Goal: Complete application form

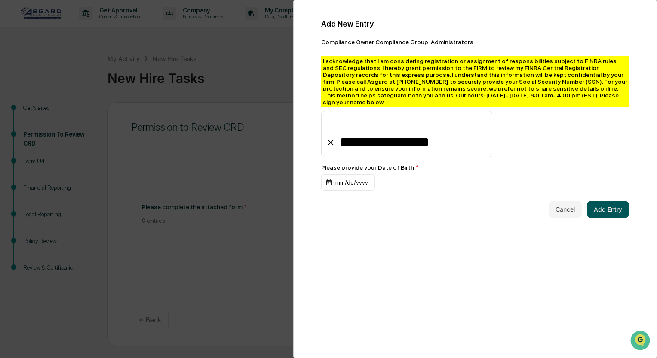
click at [603, 208] on button "Add Entry" at bounding box center [608, 209] width 42 height 17
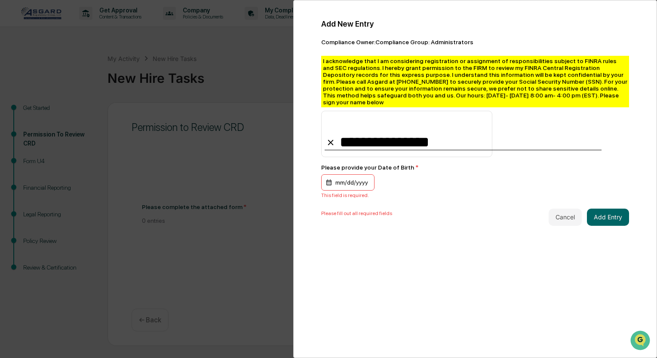
click at [334, 177] on div "mm/dd/yyyy" at bounding box center [347, 182] width 53 height 16
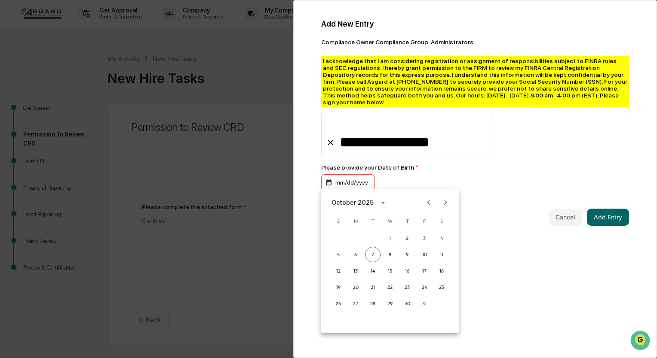
click at [428, 204] on icon "Previous month" at bounding box center [428, 202] width 3 height 5
click at [366, 204] on icon "calendar view is open, switch to year view" at bounding box center [360, 202] width 9 height 9
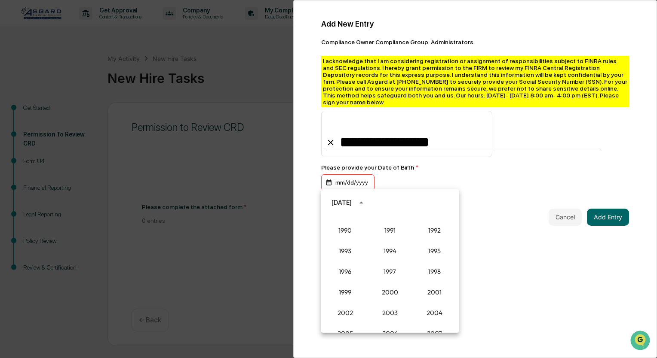
scroll to position [624, 0]
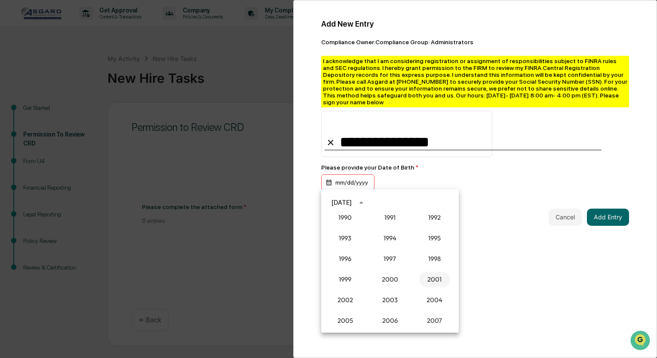
click at [438, 284] on button "2001" at bounding box center [434, 279] width 31 height 15
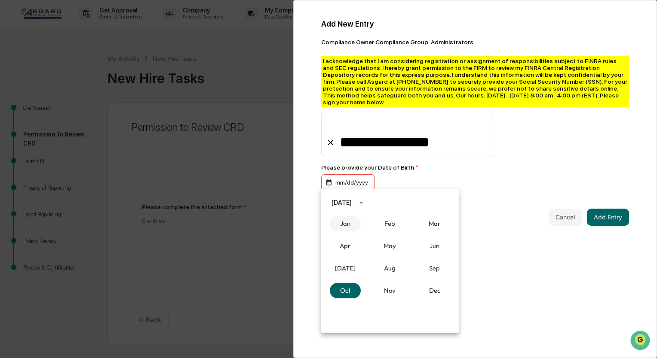
click at [347, 225] on button "Jan" at bounding box center [345, 223] width 31 height 15
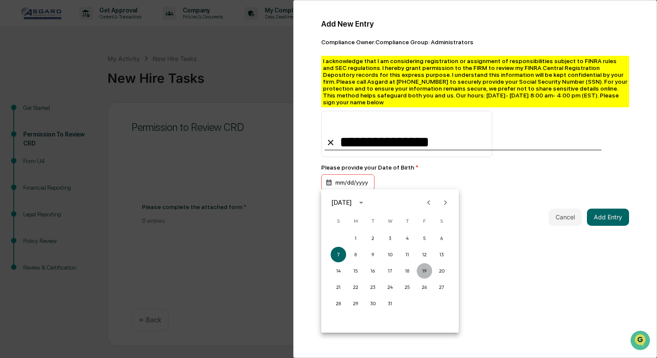
click at [421, 271] on button "19" at bounding box center [423, 270] width 15 height 15
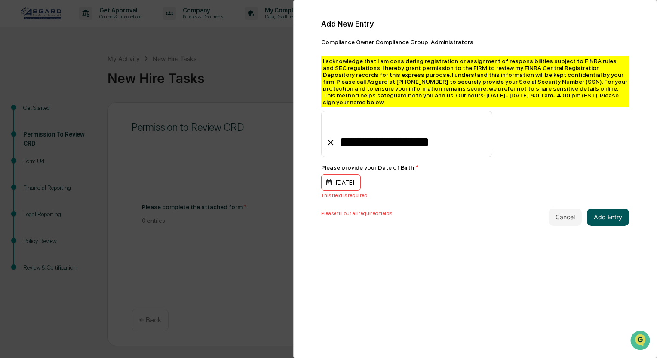
click at [605, 214] on button "Add Entry" at bounding box center [608, 217] width 42 height 17
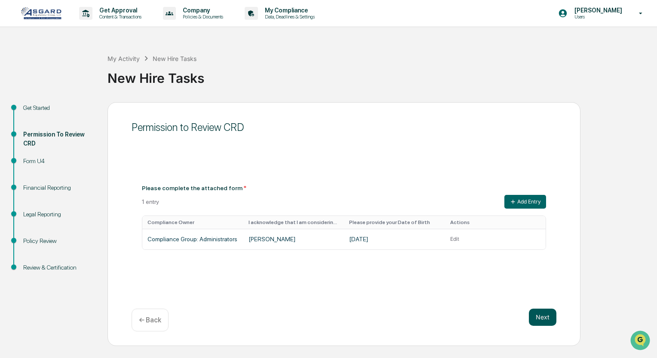
click at [542, 318] on button "Next" at bounding box center [543, 317] width 28 height 17
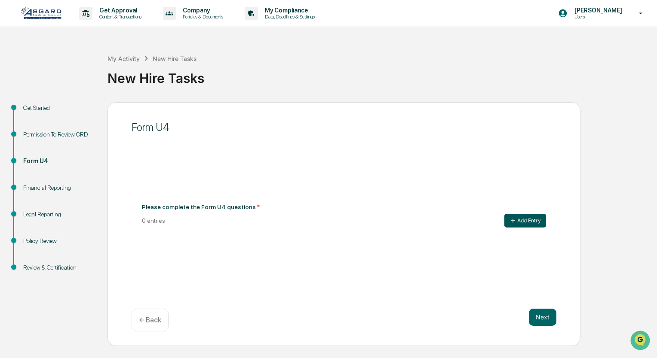
click at [515, 218] on icon at bounding box center [512, 220] width 7 height 7
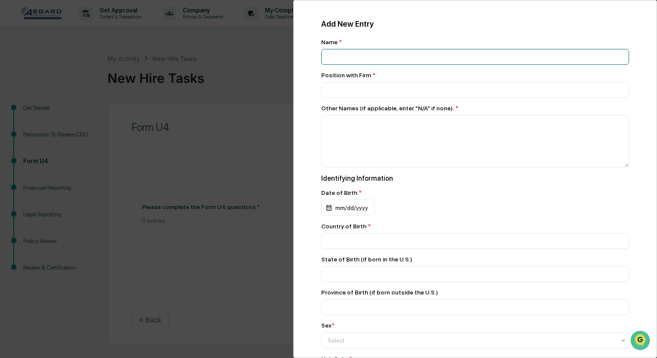
click at [385, 56] on input at bounding box center [475, 57] width 308 height 16
type input "**********"
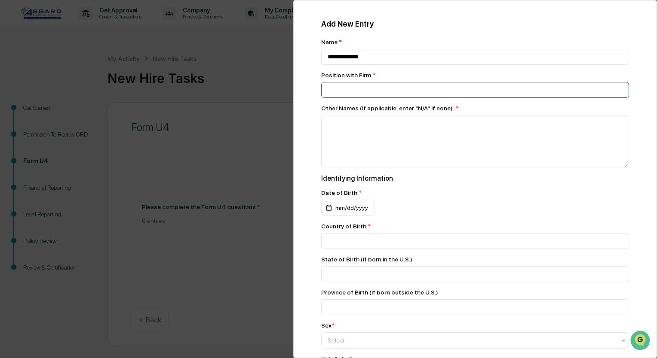
click at [430, 93] on input at bounding box center [475, 90] width 308 height 16
type input "**********"
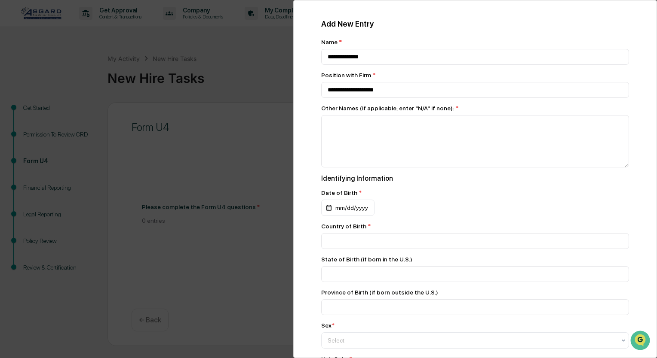
click at [351, 208] on div "mm/dd/yyyy" at bounding box center [347, 208] width 53 height 16
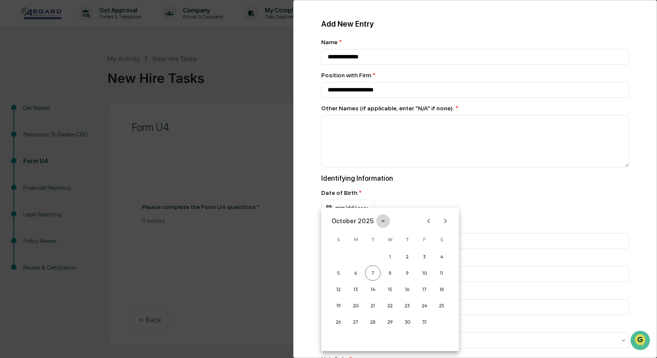
click at [382, 221] on icon "calendar view is open, switch to year view" at bounding box center [382, 221] width 9 height 9
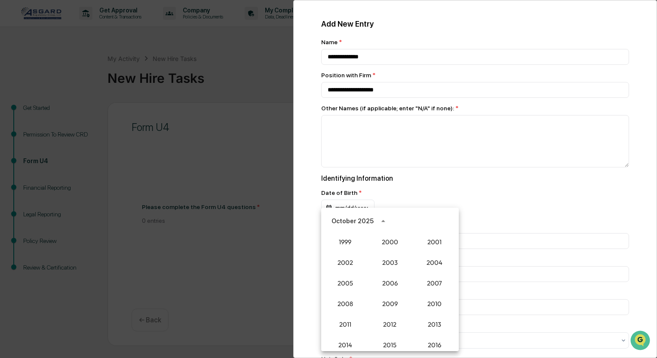
scroll to position [667, 0]
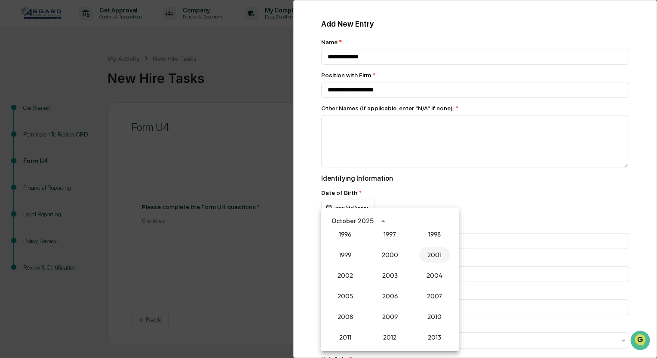
click at [432, 261] on button "2001" at bounding box center [434, 255] width 31 height 15
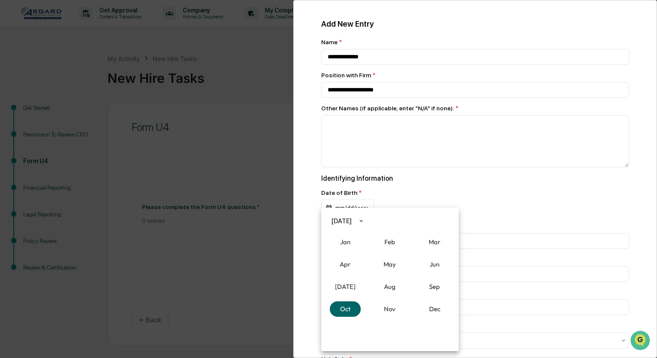
click at [347, 243] on button "Jan" at bounding box center [345, 242] width 31 height 15
click at [424, 288] on button "19" at bounding box center [423, 289] width 15 height 15
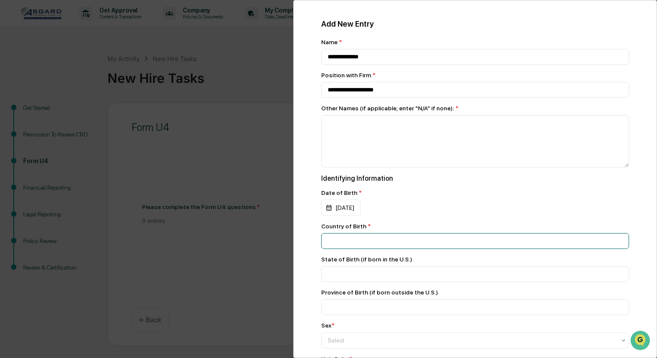
click at [369, 247] on input at bounding box center [475, 241] width 308 height 16
type input "**********"
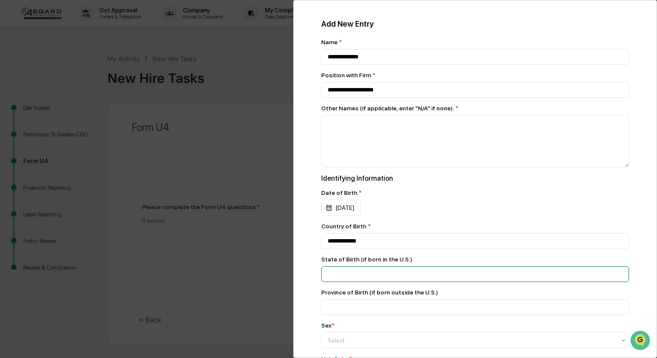
click at [382, 279] on input at bounding box center [475, 274] width 308 height 16
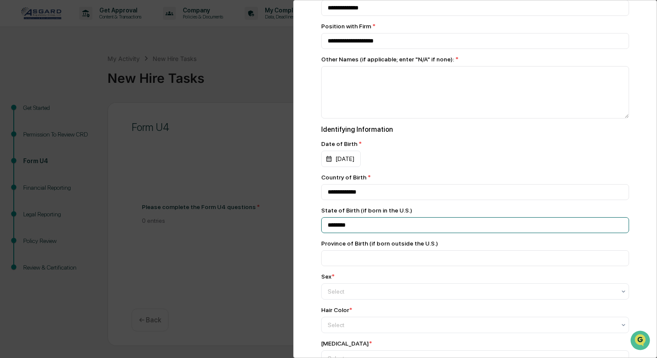
scroll to position [86, 0]
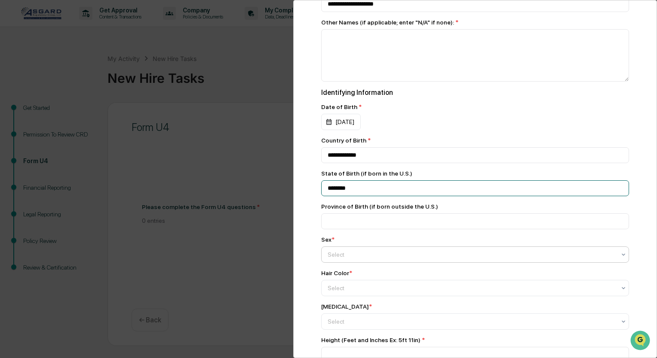
type input "*******"
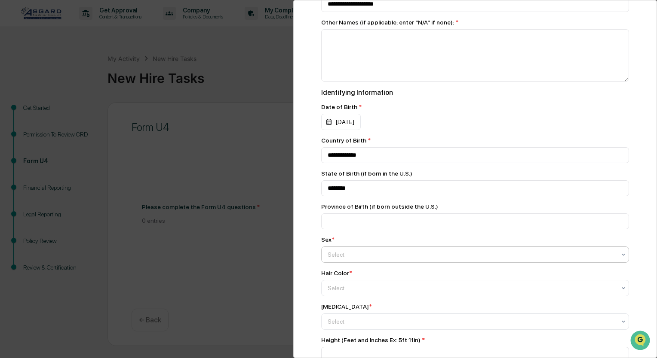
click at [358, 259] on div at bounding box center [471, 255] width 288 height 9
click at [356, 288] on div "Select" at bounding box center [475, 288] width 308 height 12
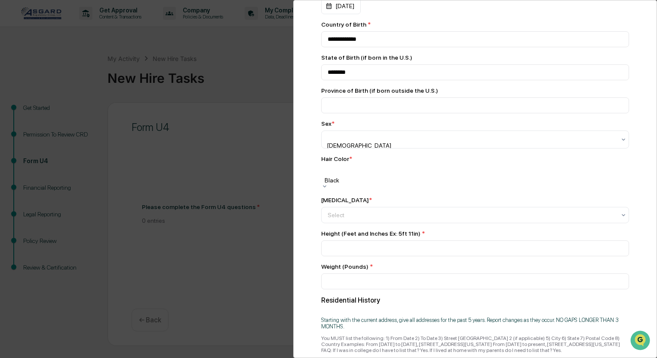
scroll to position [215, 0]
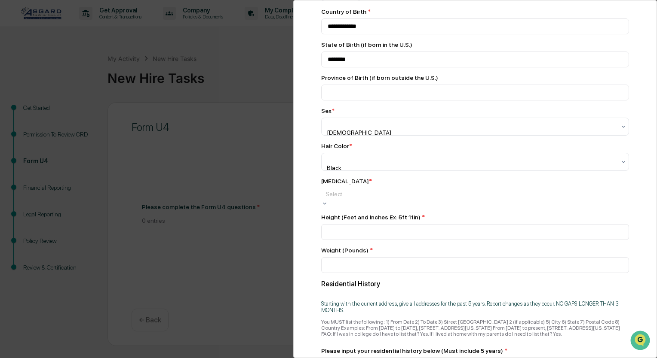
click at [359, 199] on div at bounding box center [474, 194] width 299 height 9
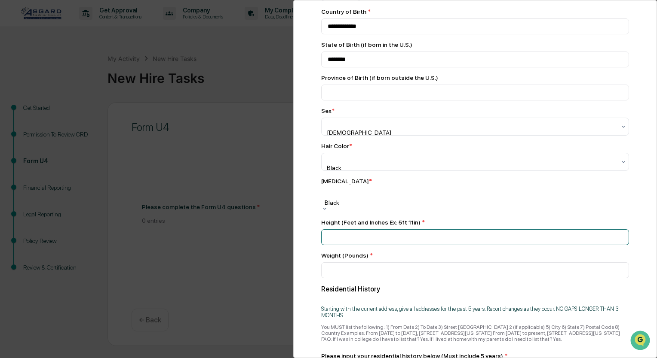
click at [376, 241] on input at bounding box center [475, 237] width 308 height 16
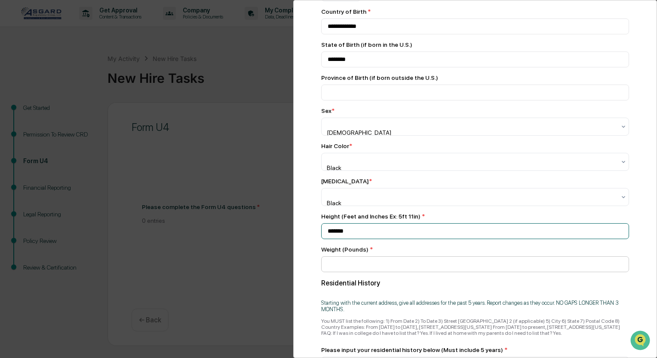
type input "*******"
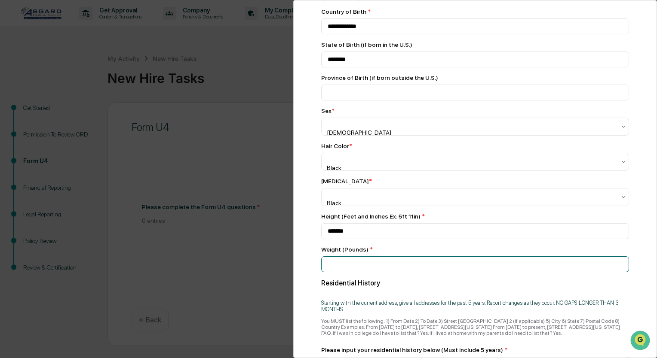
click at [379, 268] on input at bounding box center [475, 265] width 308 height 16
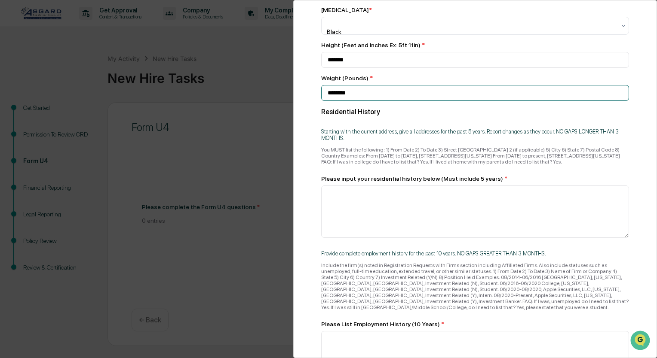
scroll to position [387, 0]
type input "*******"
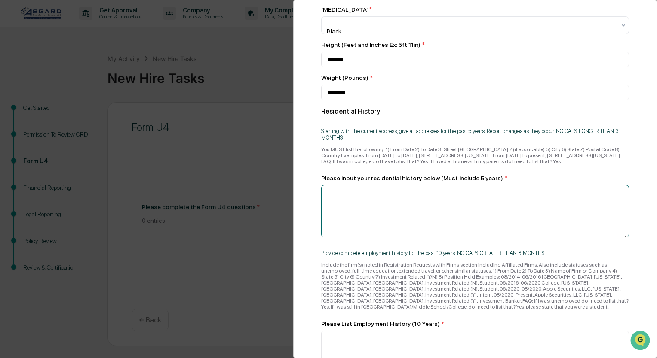
click at [411, 203] on textarea at bounding box center [475, 211] width 308 height 52
paste textarea "**********"
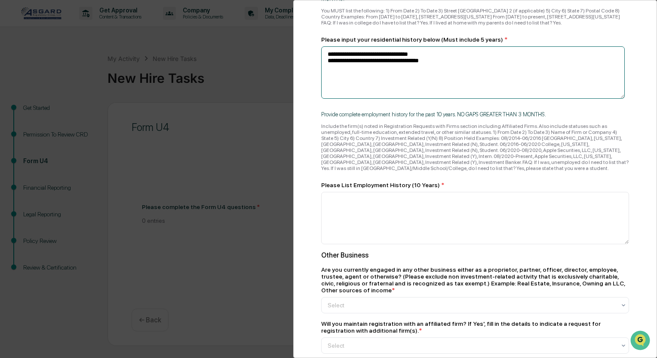
scroll to position [527, 0]
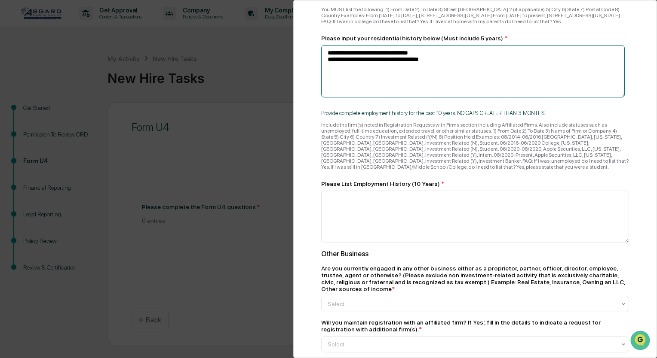
type textarea "**********"
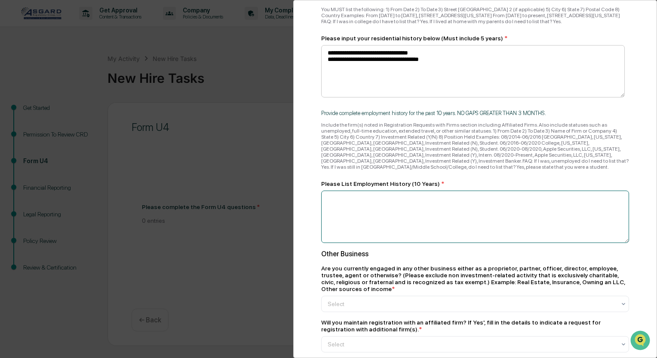
click at [449, 205] on textarea at bounding box center [475, 217] width 308 height 52
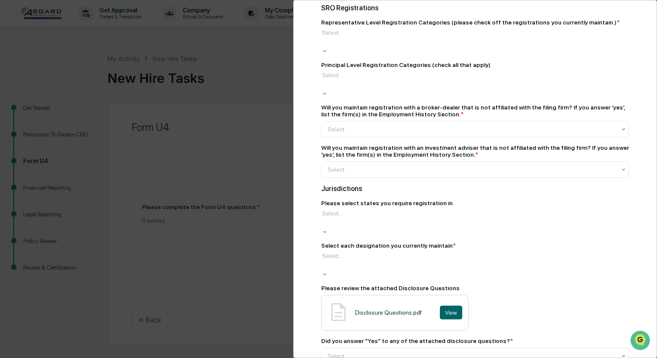
scroll to position [1091, 0]
